Goal: Share content: Share content

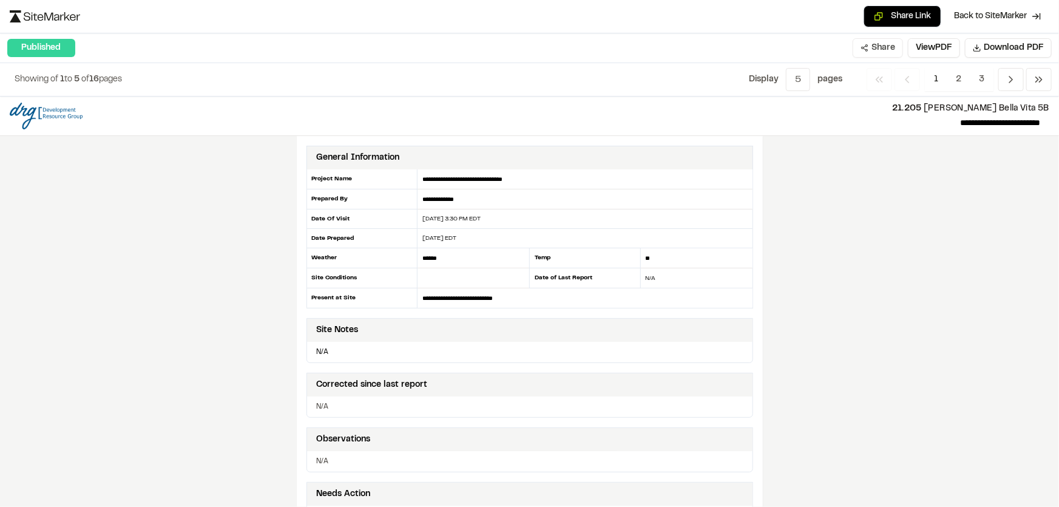
click at [871, 55] on button "Share" at bounding box center [877, 47] width 50 height 19
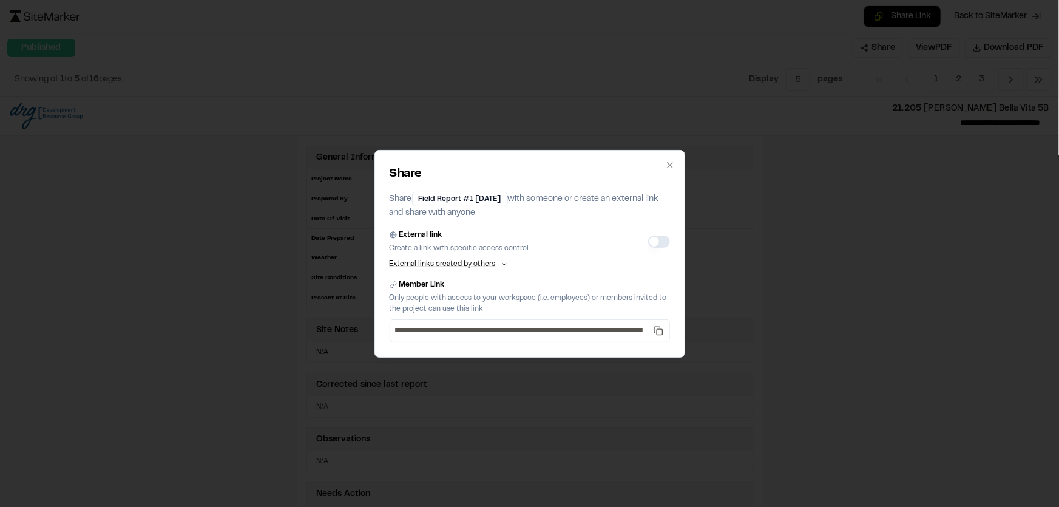
click at [654, 240] on button "External link" at bounding box center [659, 241] width 22 height 12
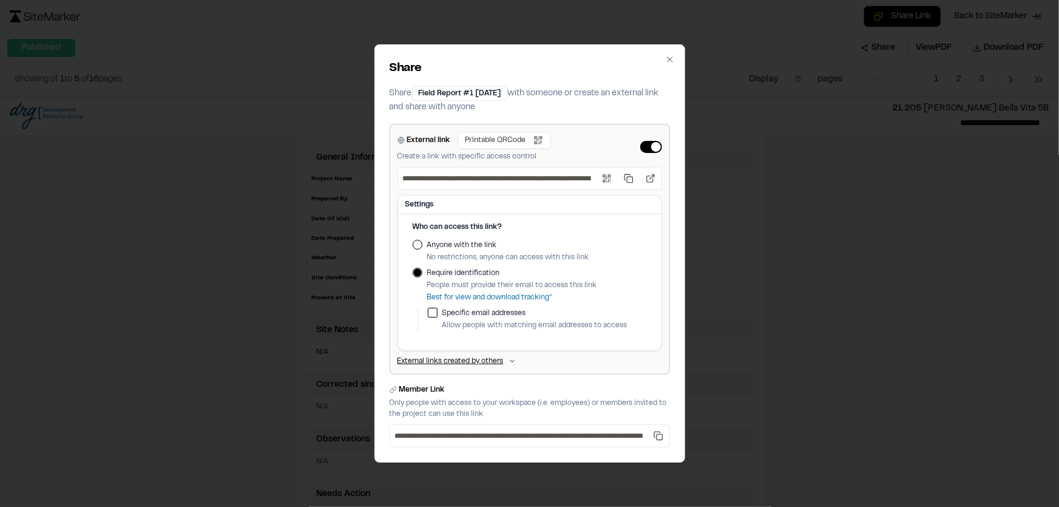
click at [413, 244] on button "Anyone with the link" at bounding box center [418, 245] width 10 height 10
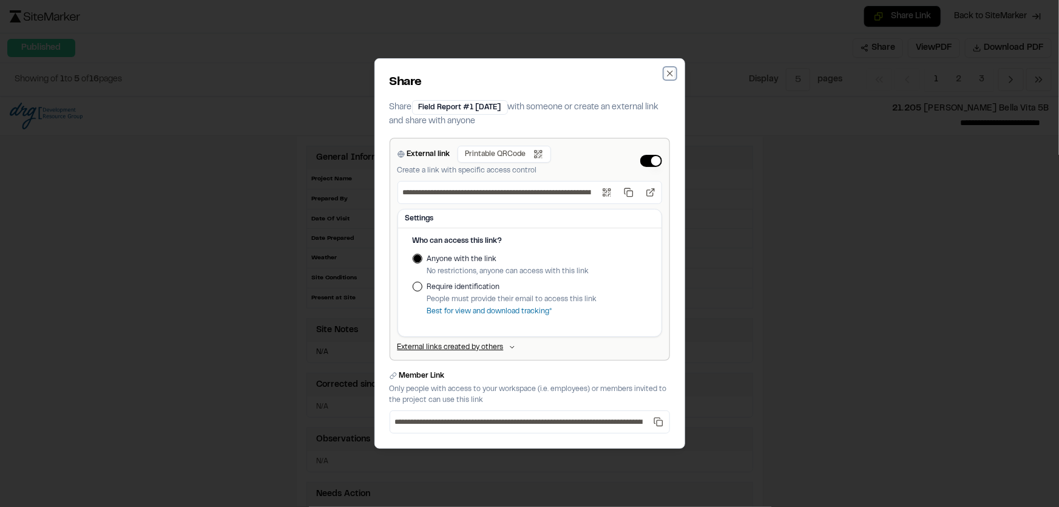
click at [667, 77] on icon "button" at bounding box center [670, 74] width 10 height 10
